Goal: Navigation & Orientation: Go to known website

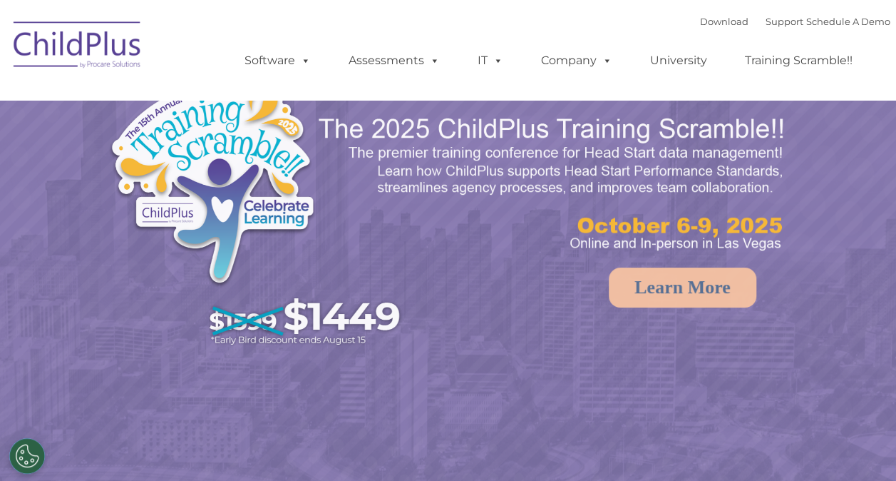
select select "MEDIUM"
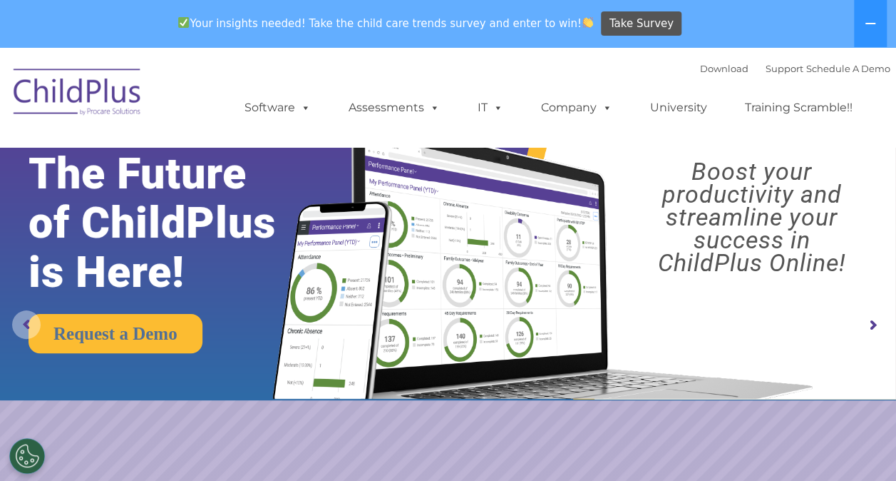
click at [22, 322] on rs-arrow at bounding box center [26, 324] width 29 height 29
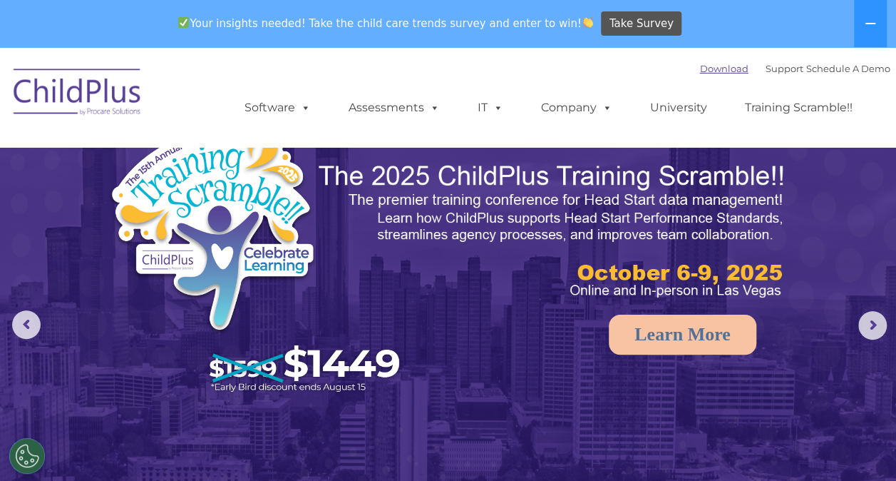
click at [720, 67] on link "Download" at bounding box center [724, 68] width 48 height 11
